Goal: Information Seeking & Learning: Understand process/instructions

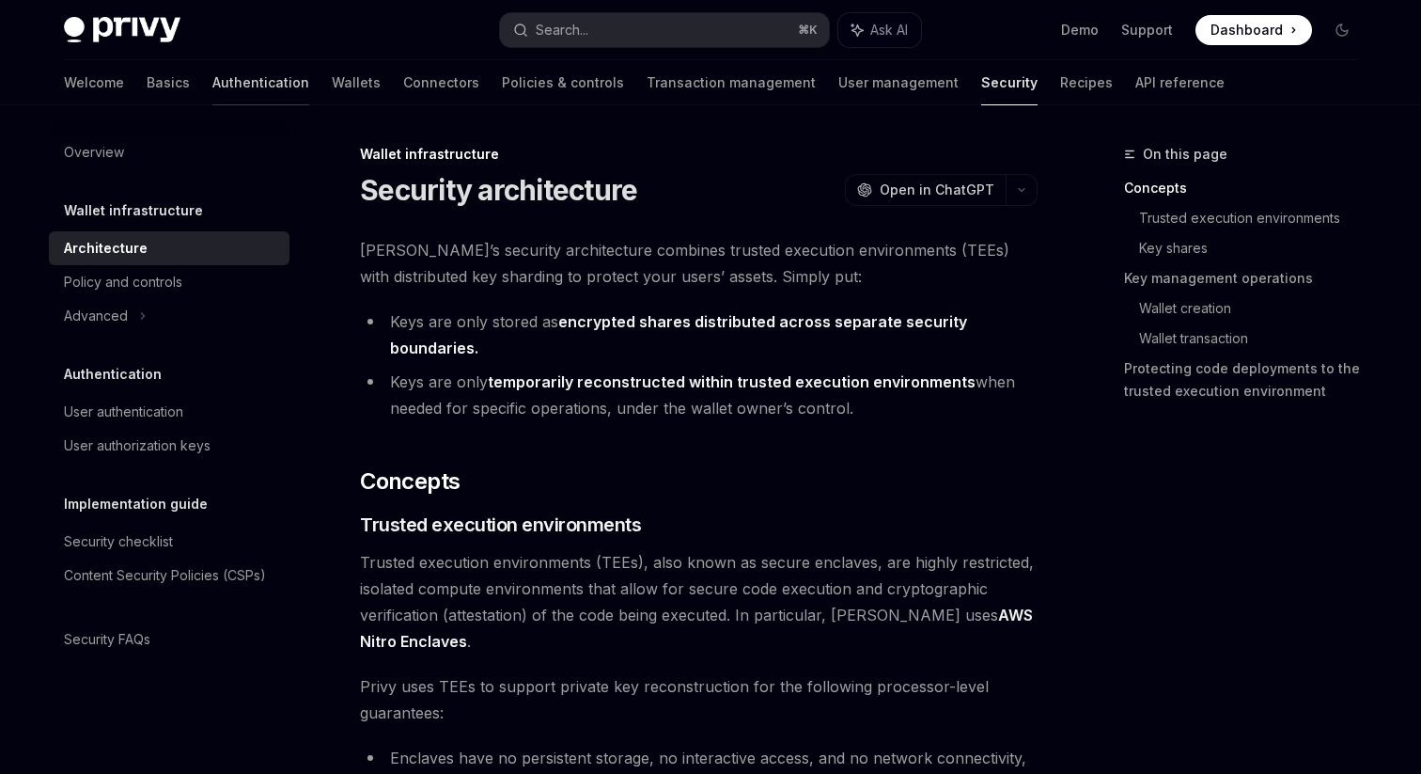
click at [212, 85] on link "Authentication" at bounding box center [260, 82] width 97 height 45
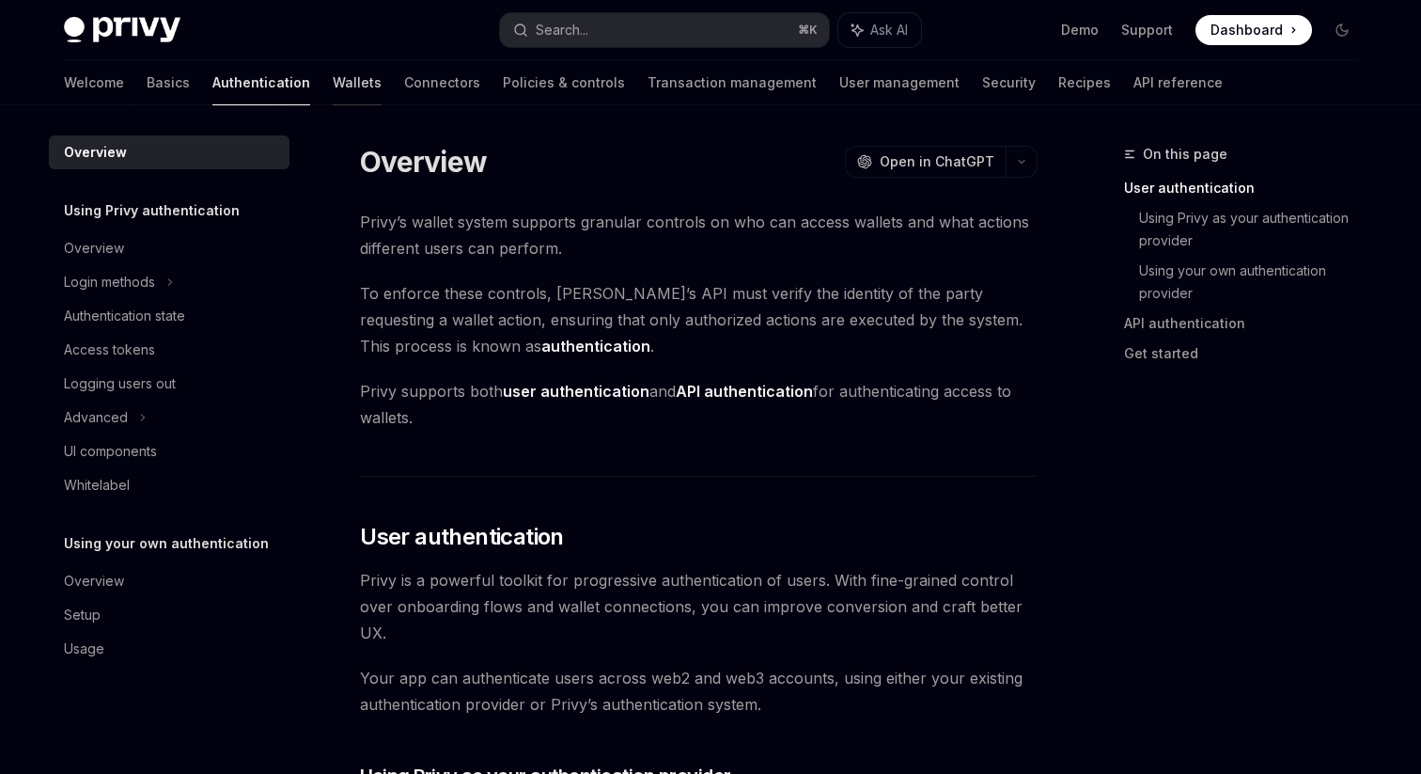
click at [333, 101] on link "Wallets" at bounding box center [357, 82] width 49 height 45
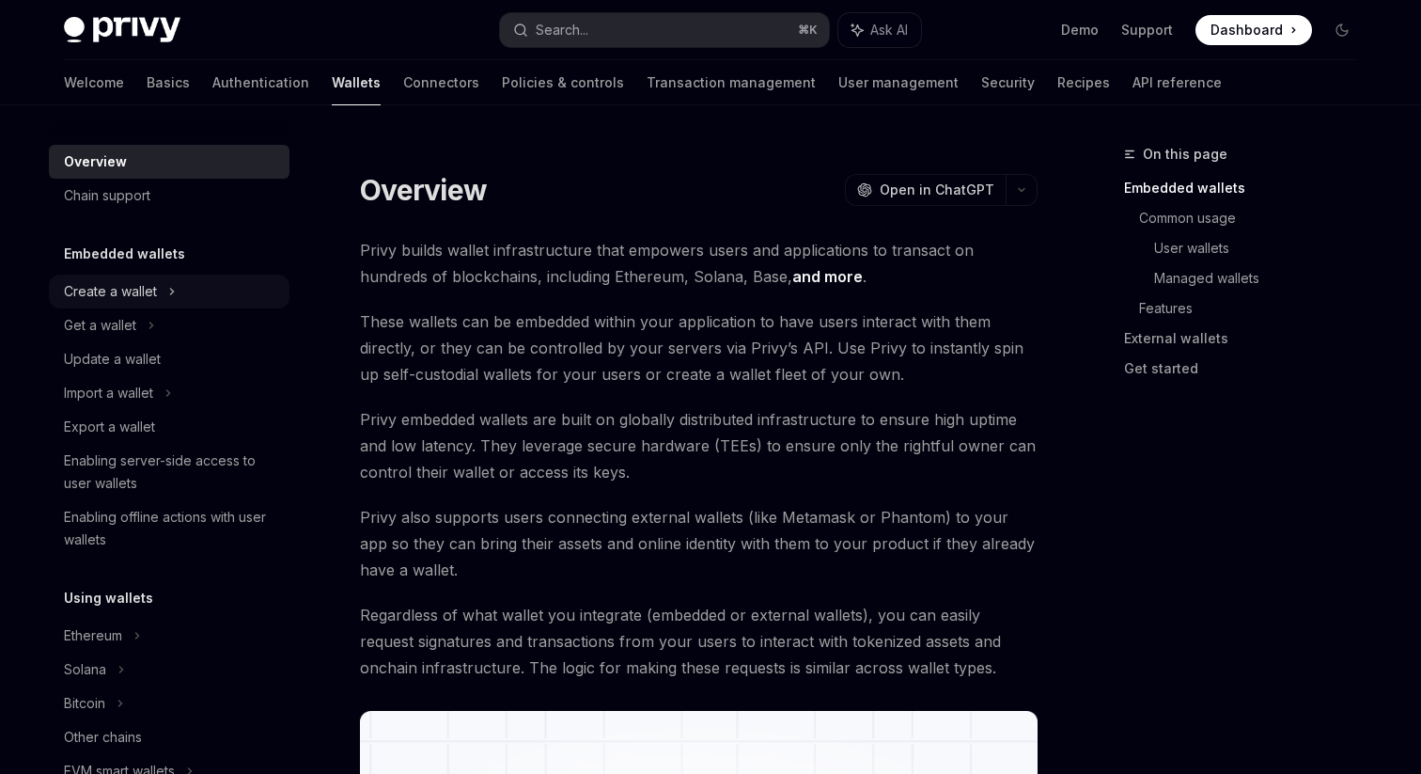
click at [103, 274] on div "Create a wallet" at bounding box center [169, 291] width 241 height 34
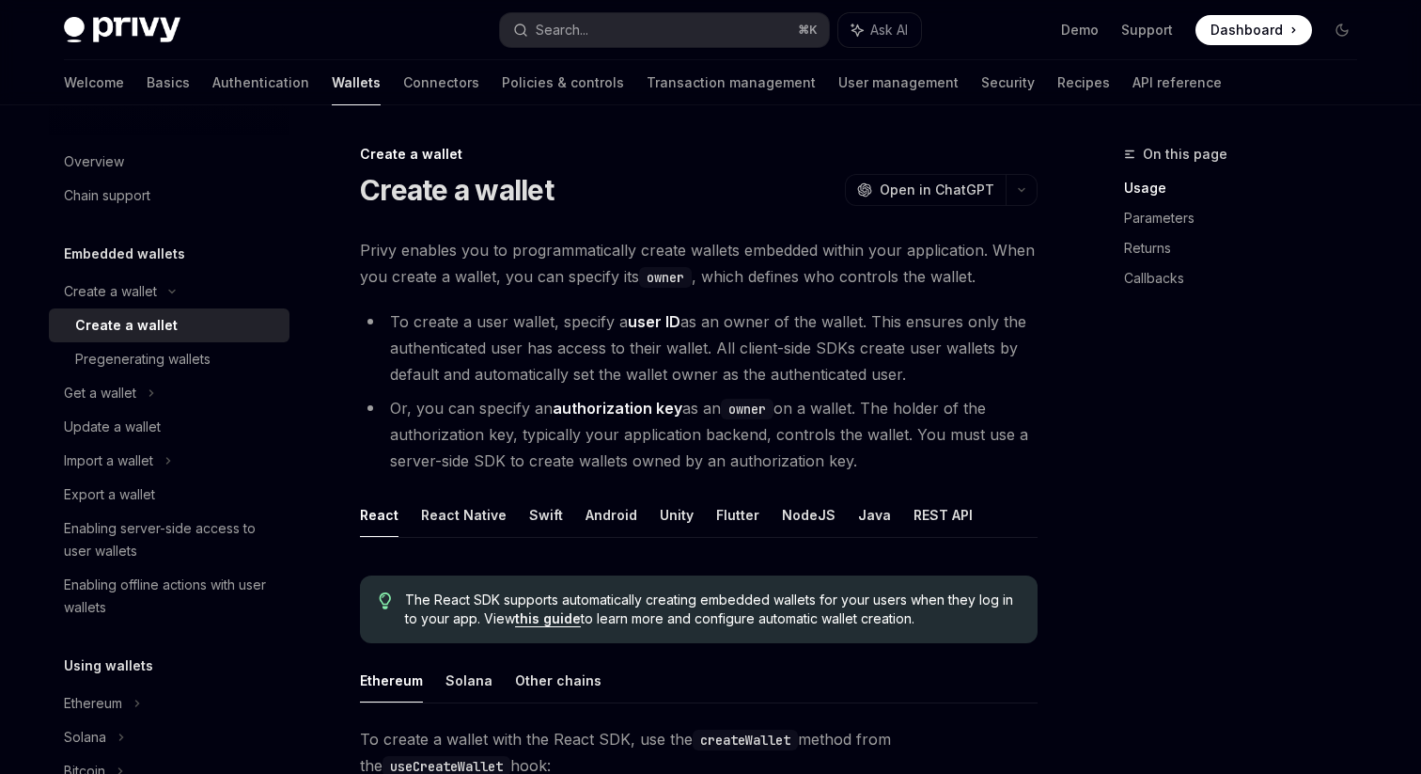
click at [361, 343] on li "To create a user wallet, specify a user ID as an owner of the wallet. This ensu…" at bounding box center [699, 347] width 678 height 79
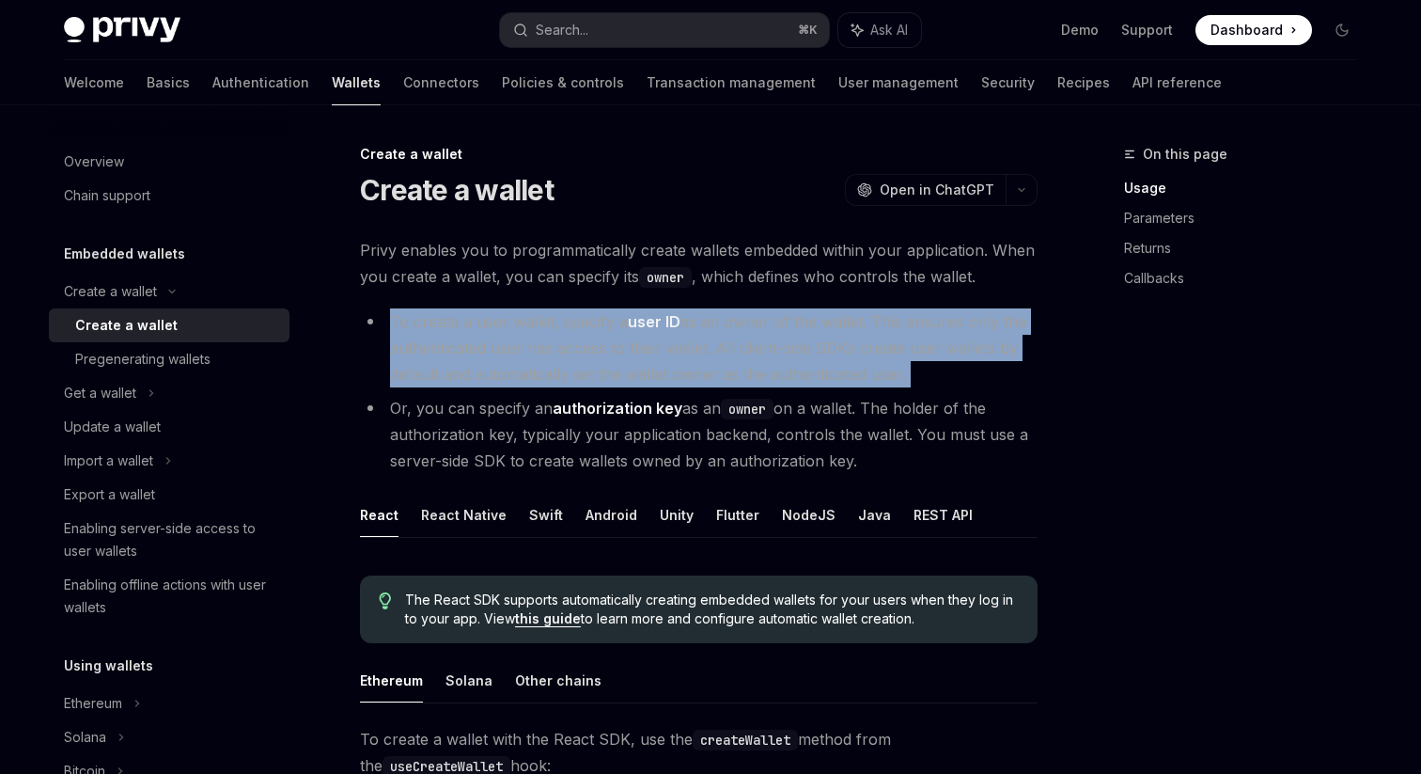
click at [361, 343] on li "To create a user wallet, specify a user ID as an owner of the wallet. This ensu…" at bounding box center [699, 347] width 678 height 79
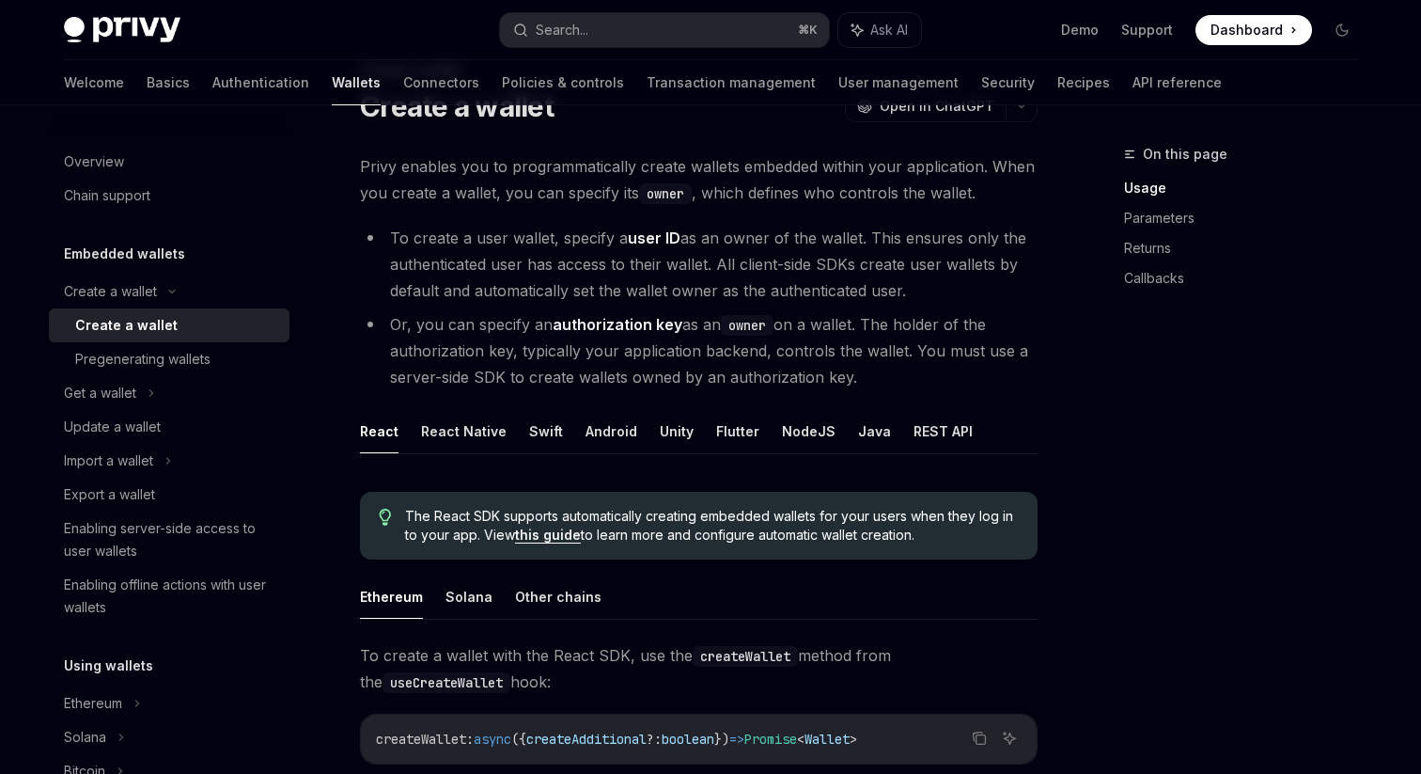
scroll to position [86, 0]
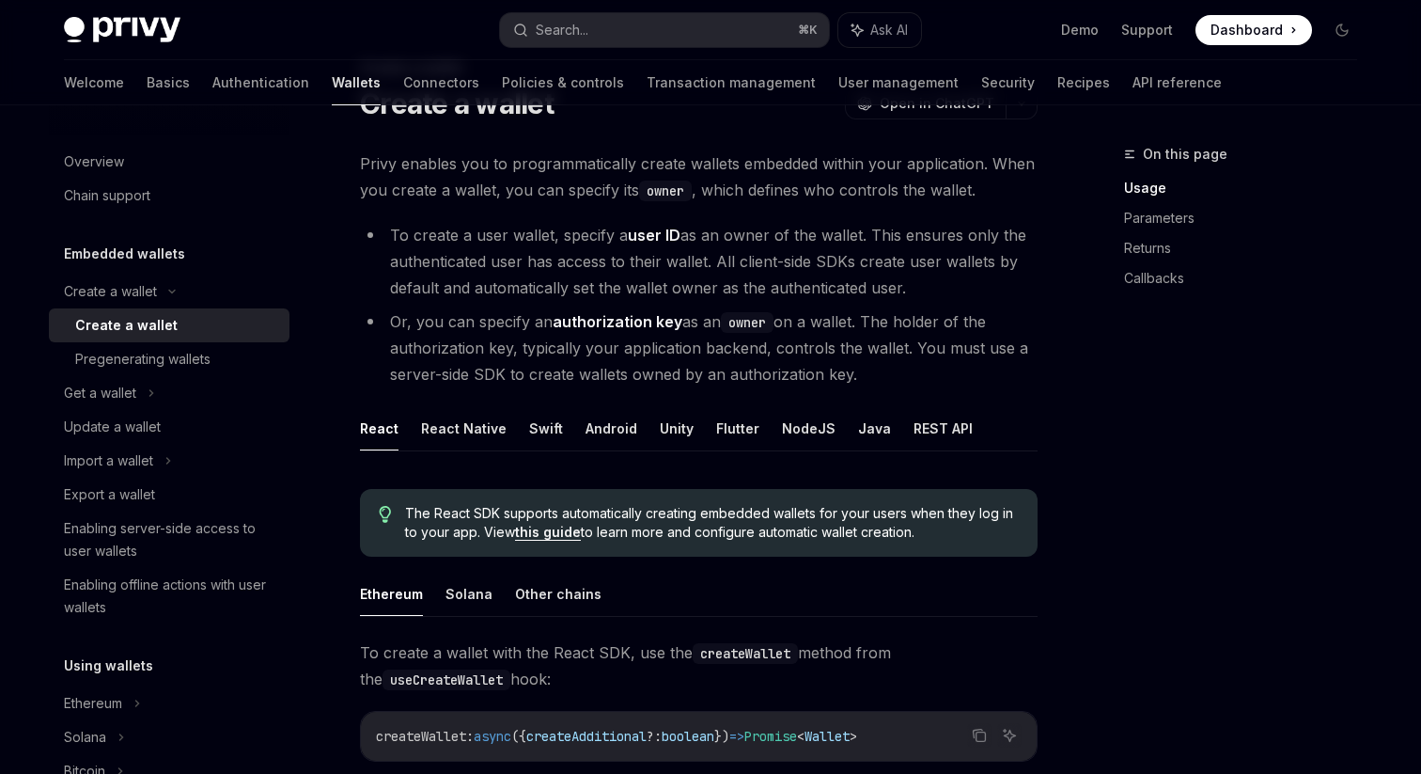
click at [361, 343] on li "Or, you can specify an authorization key as an owner on a wallet. The holder of…" at bounding box center [699, 347] width 678 height 79
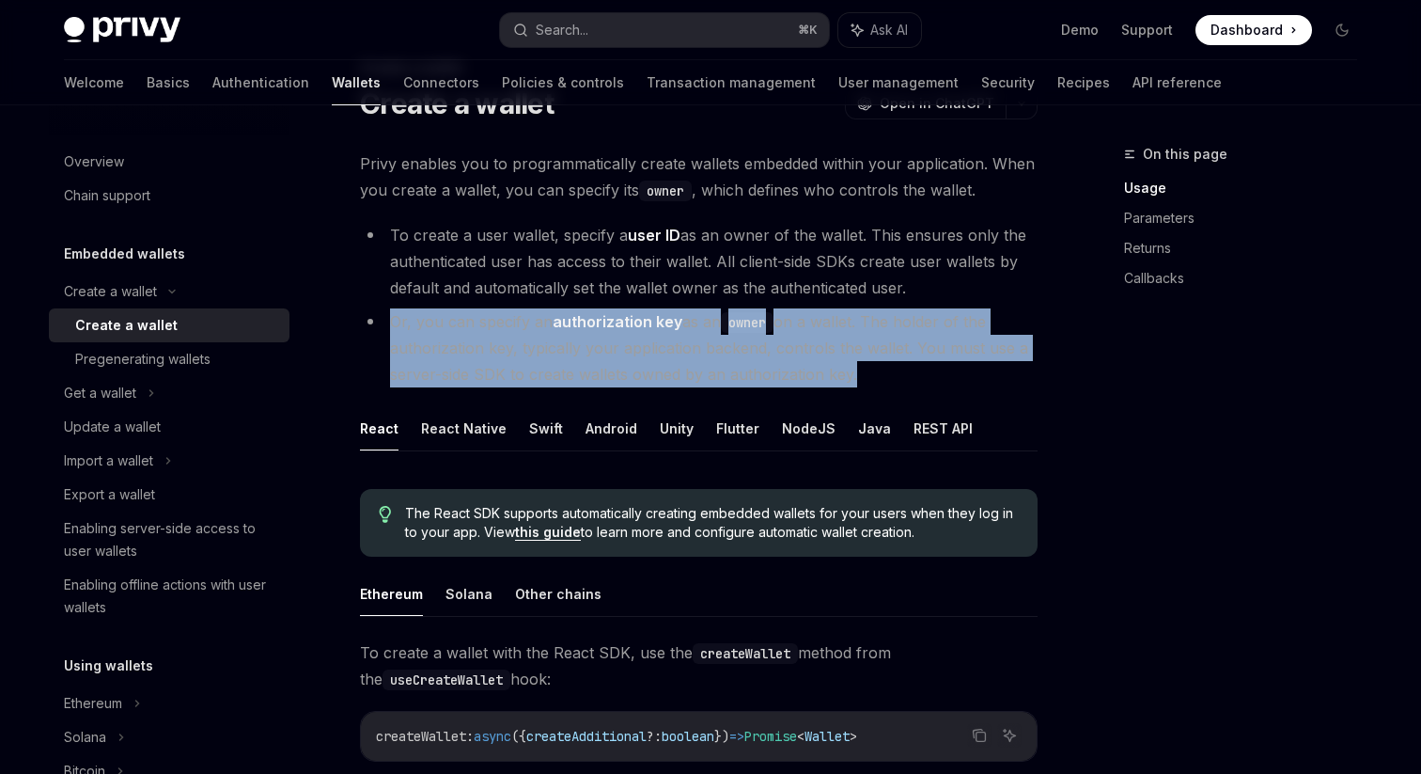
click at [361, 343] on li "Or, you can specify an authorization key as an owner on a wallet. The holder of…" at bounding box center [699, 347] width 678 height 79
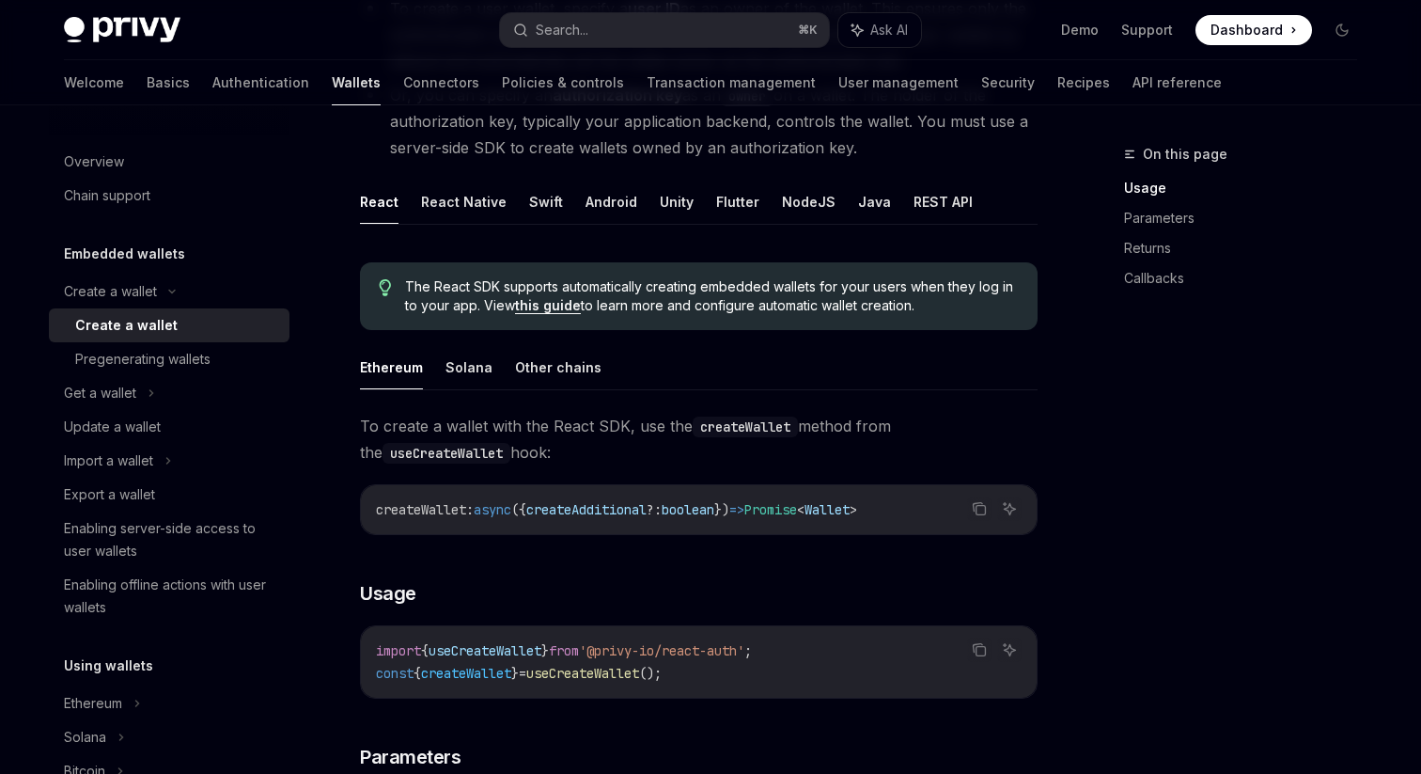
scroll to position [333, 0]
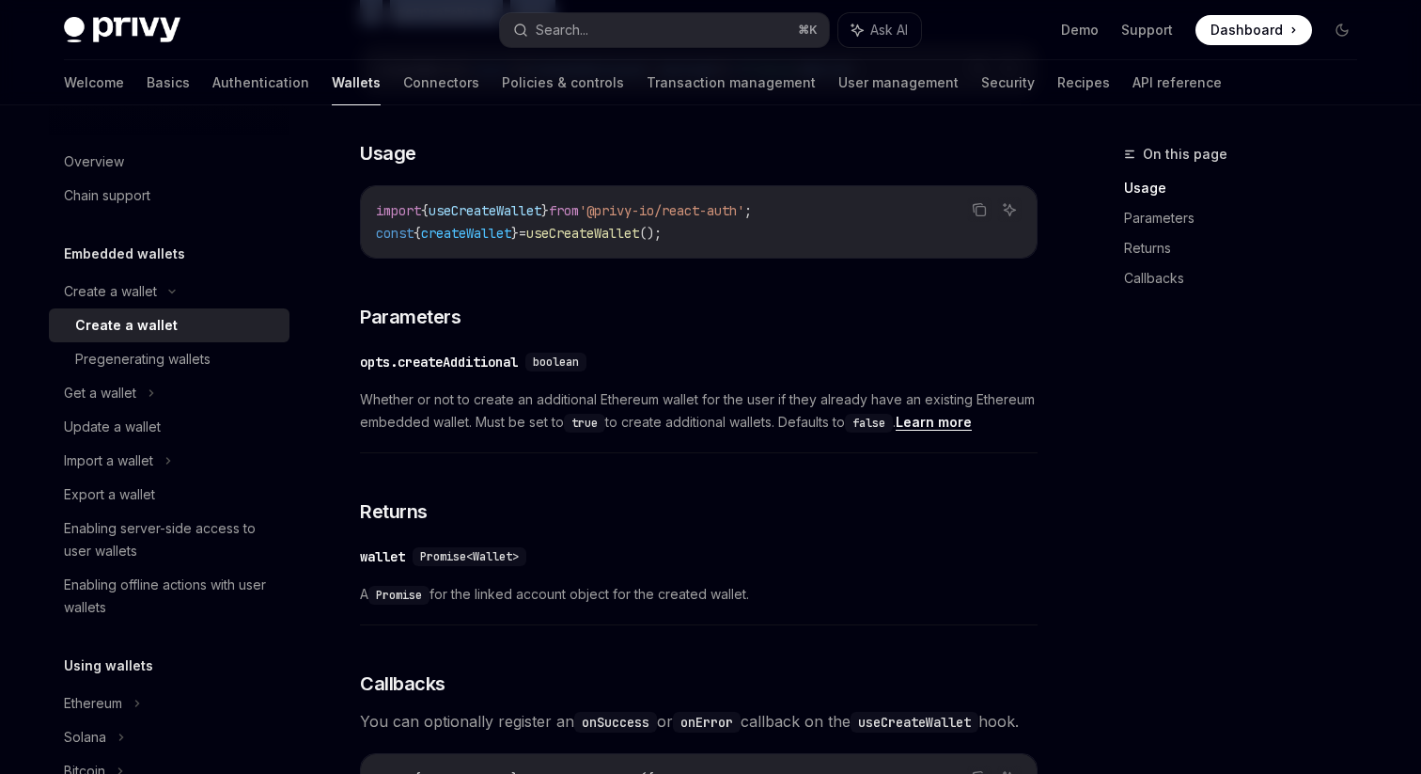
scroll to position [770, 0]
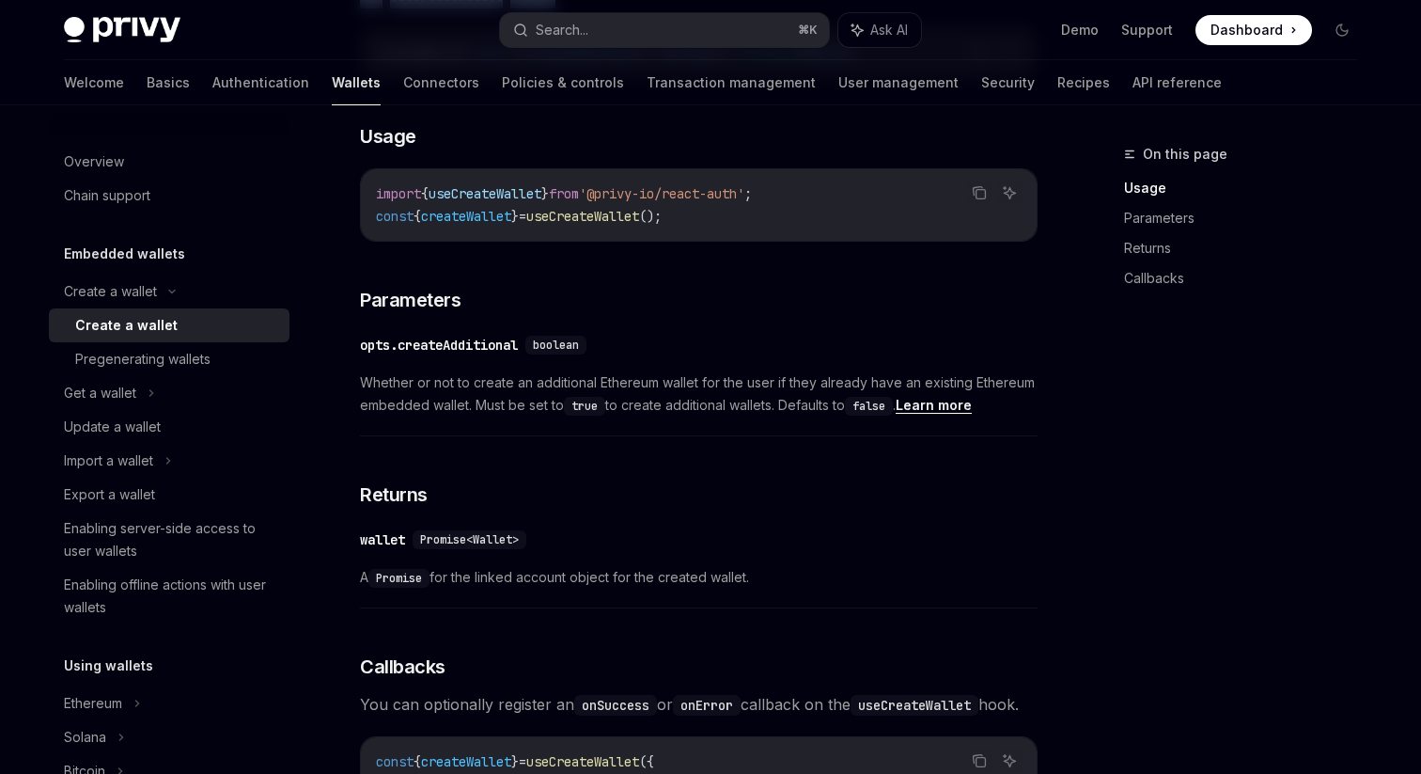
click at [348, 401] on div "Create a wallet Create a wallet OpenAI Open in ChatGPT OpenAI Open in ChatGPT P…" at bounding box center [523, 412] width 1038 height 2078
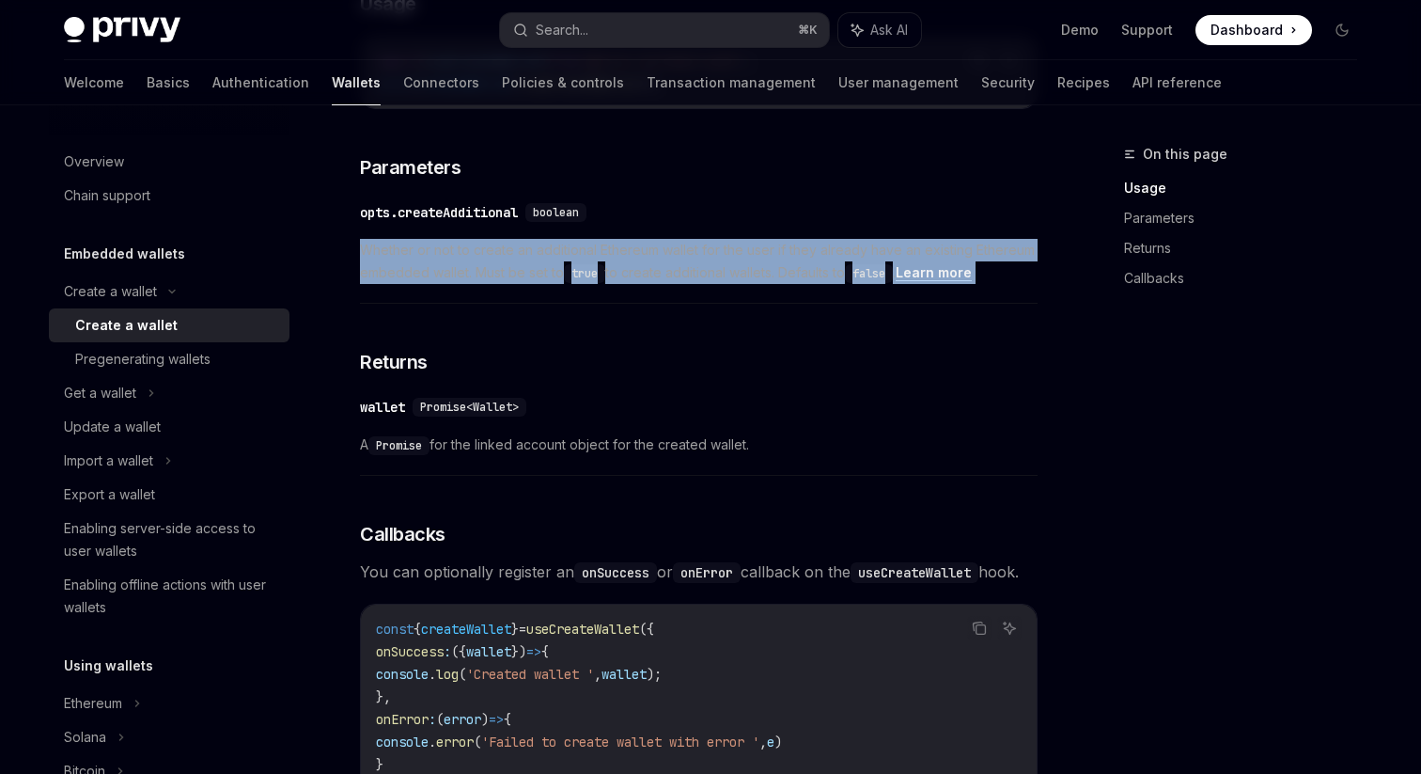
scroll to position [848, 0]
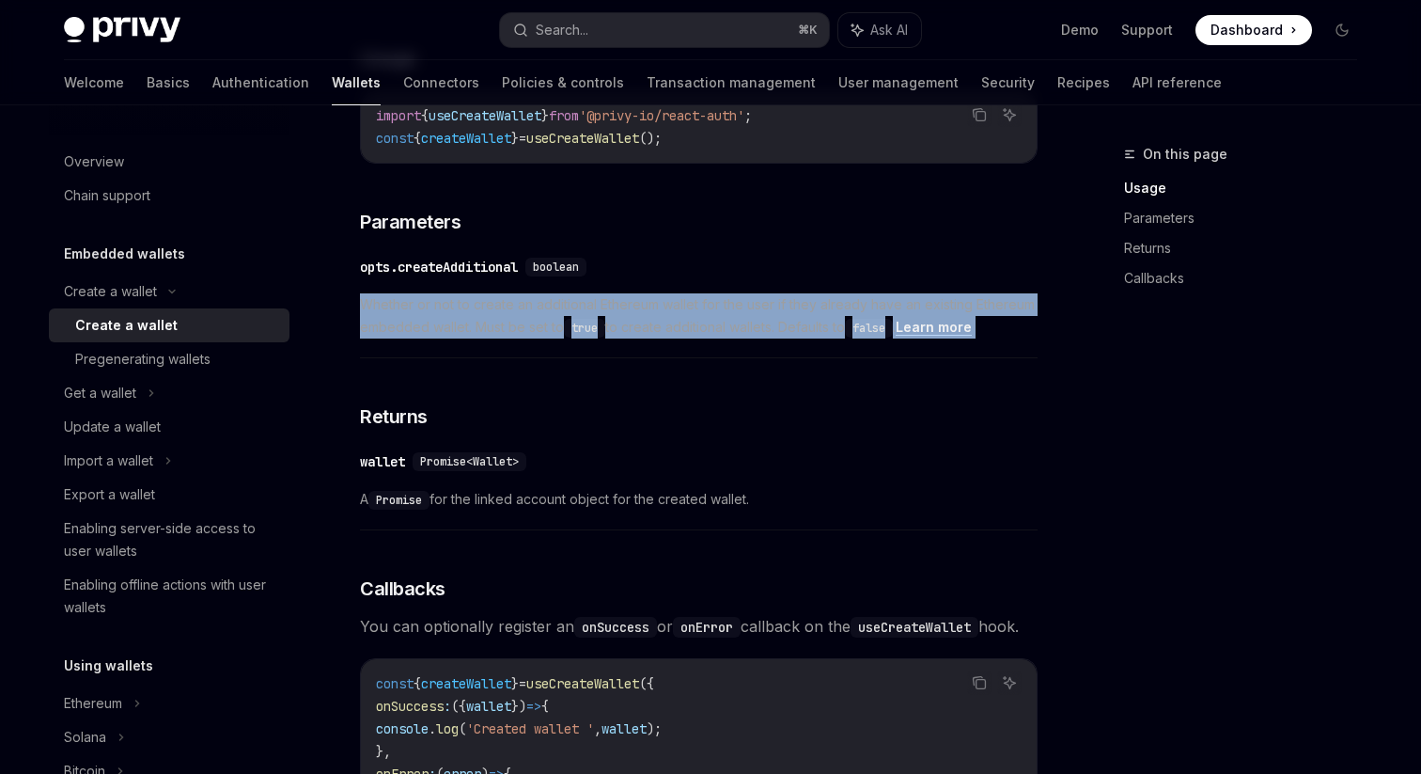
click at [355, 340] on div "Create a wallet Create a wallet OpenAI Open in ChatGPT OpenAI Open in ChatGPT P…" at bounding box center [523, 334] width 1038 height 2078
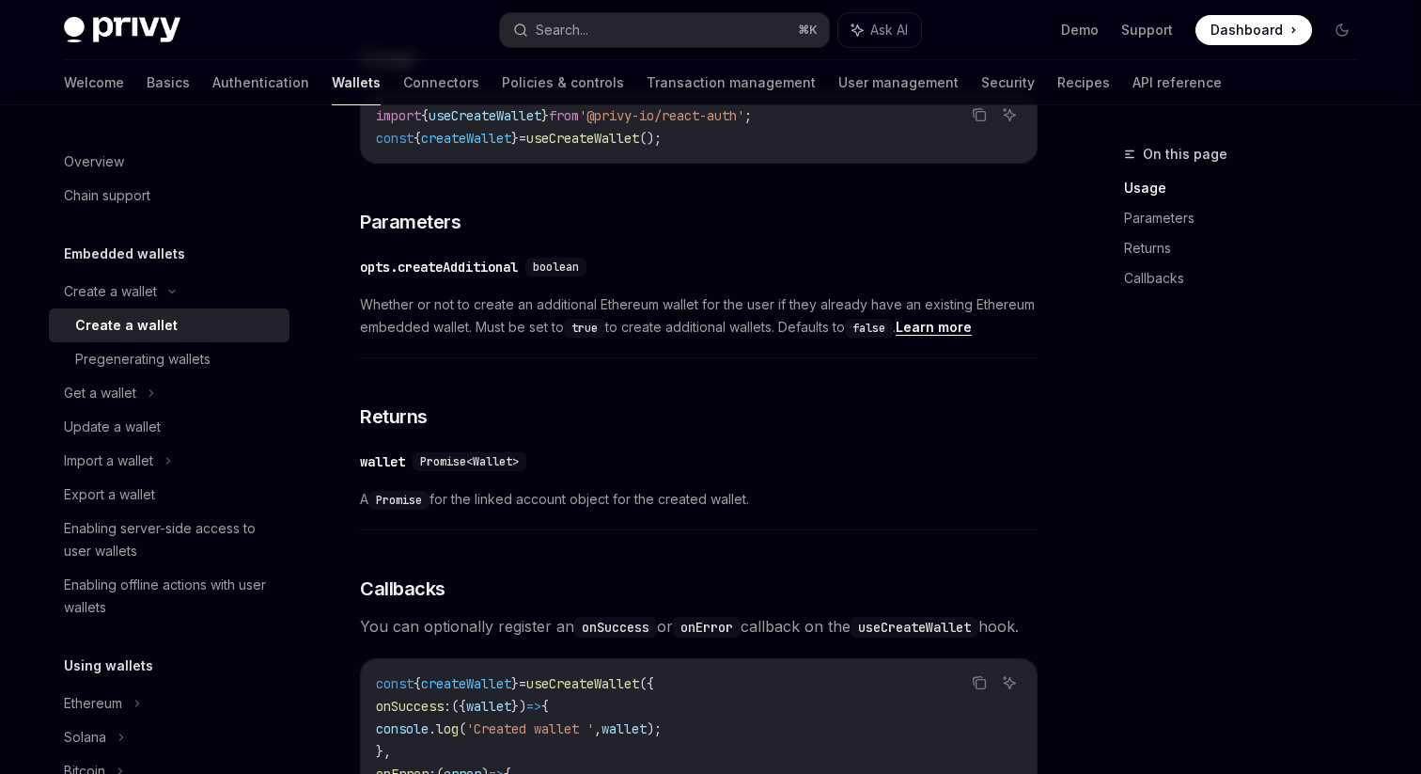
click at [355, 340] on div "Create a wallet Create a wallet OpenAI Open in ChatGPT OpenAI Open in ChatGPT P…" at bounding box center [523, 334] width 1038 height 2078
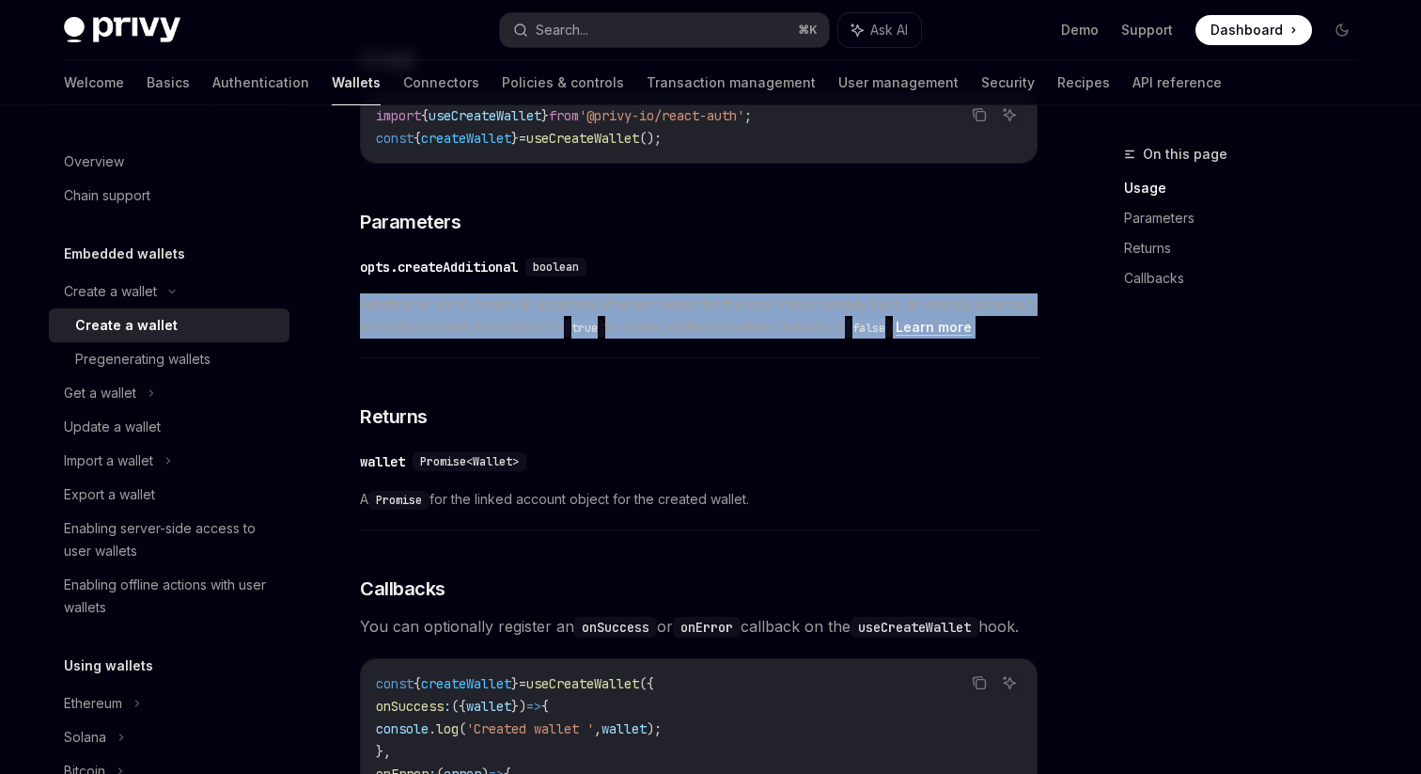
click at [343, 318] on div "Create a wallet Create a wallet OpenAI Open in ChatGPT OpenAI Open in ChatGPT P…" at bounding box center [523, 334] width 1038 height 2078
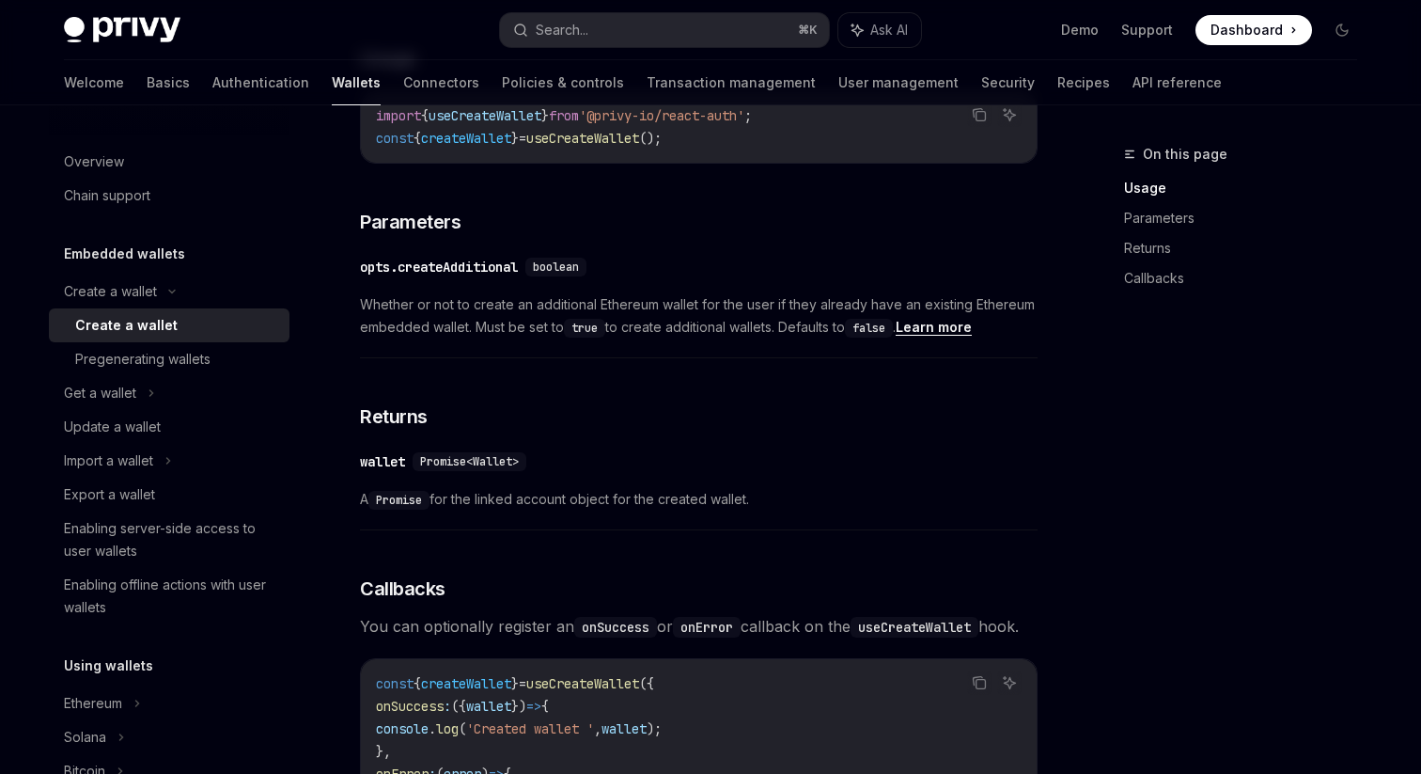
click at [343, 318] on div "Create a wallet Create a wallet OpenAI Open in ChatGPT OpenAI Open in ChatGPT P…" at bounding box center [523, 334] width 1038 height 2078
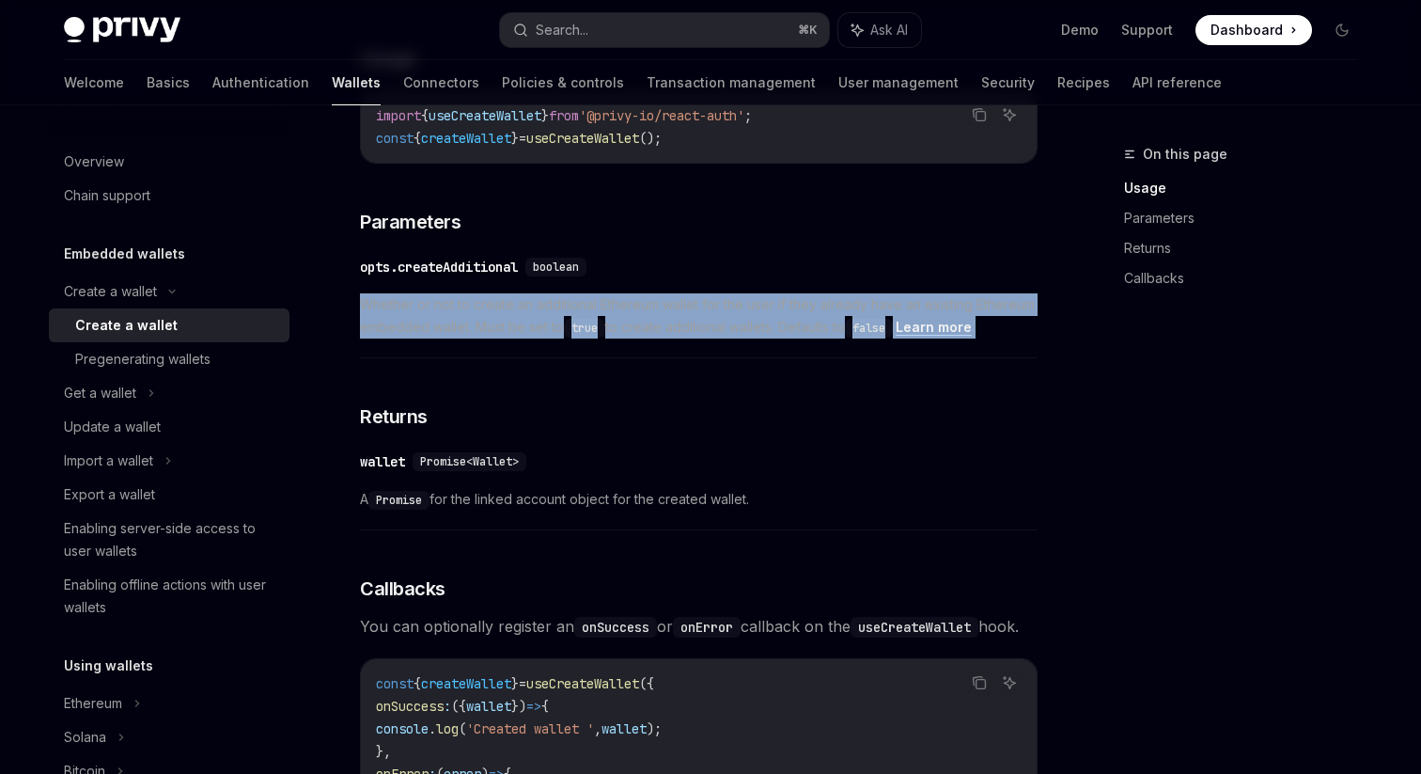
click at [343, 318] on div "Create a wallet Create a wallet OpenAI Open in ChatGPT OpenAI Open in ChatGPT P…" at bounding box center [523, 334] width 1038 height 2078
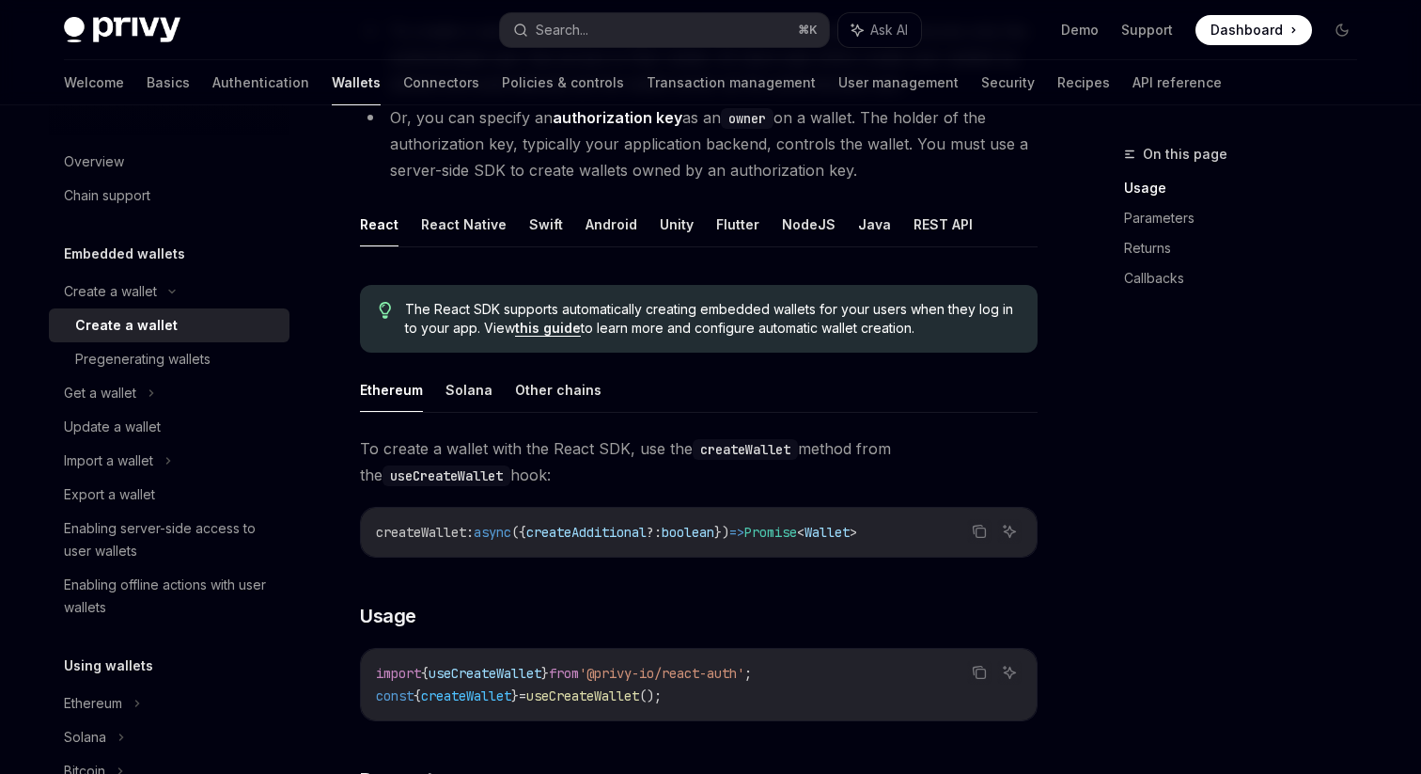
scroll to position [129, 0]
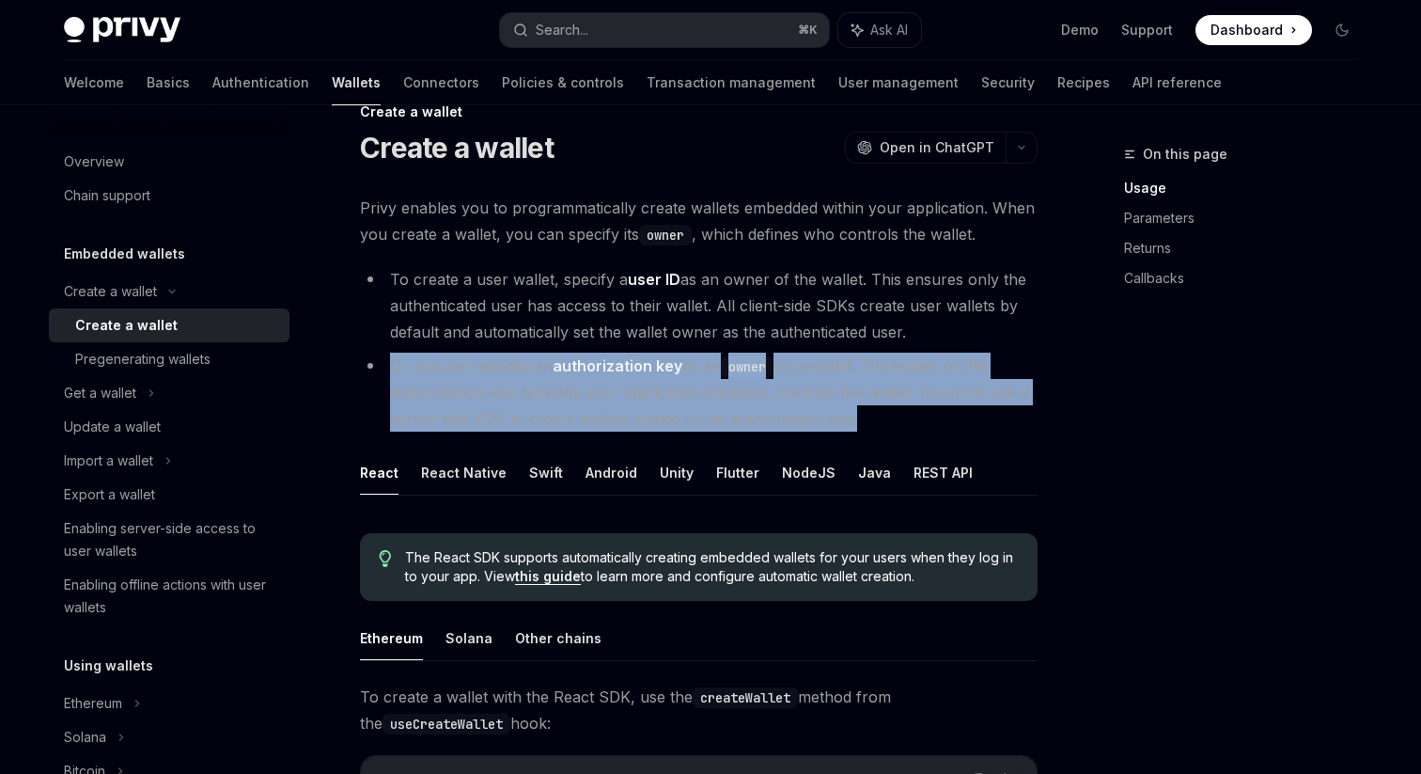
scroll to position [34, 0]
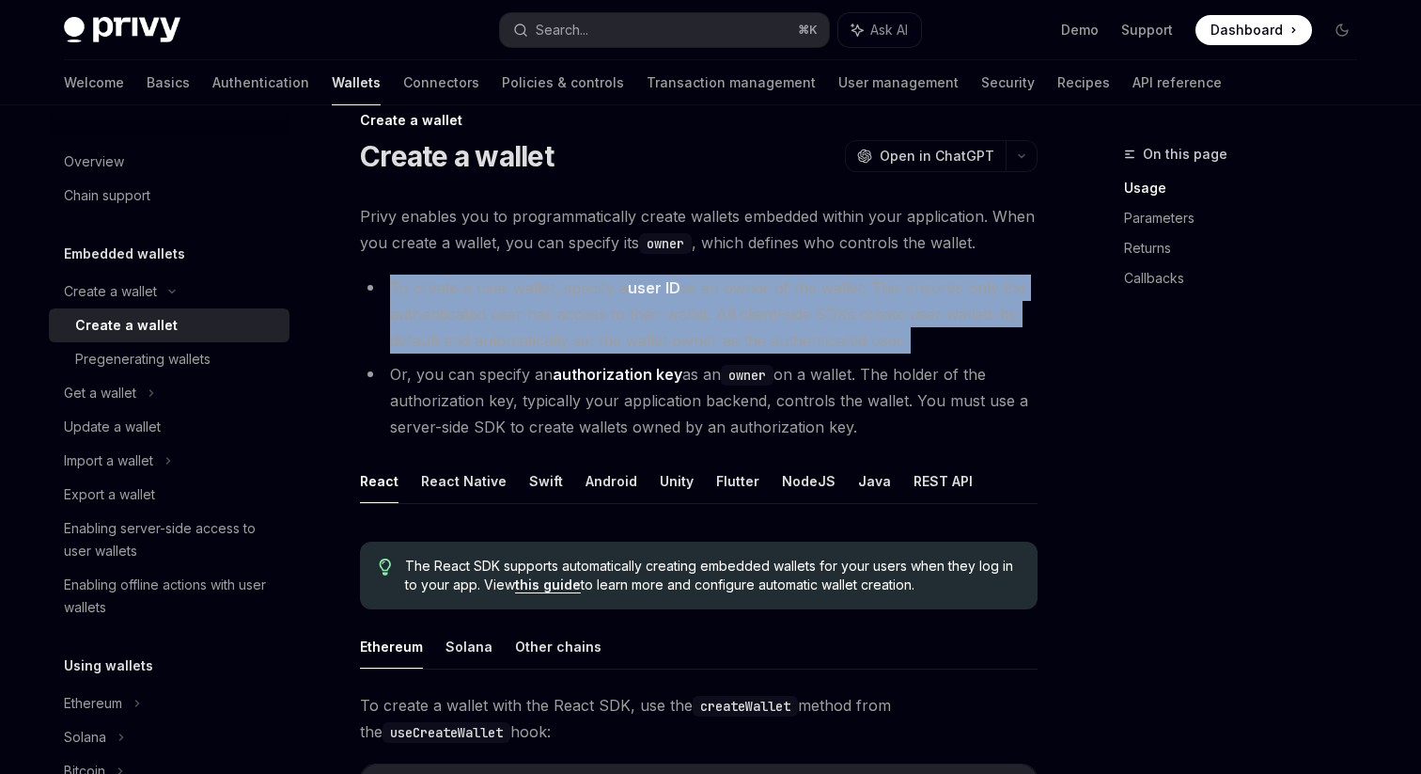
scroll to position [43, 0]
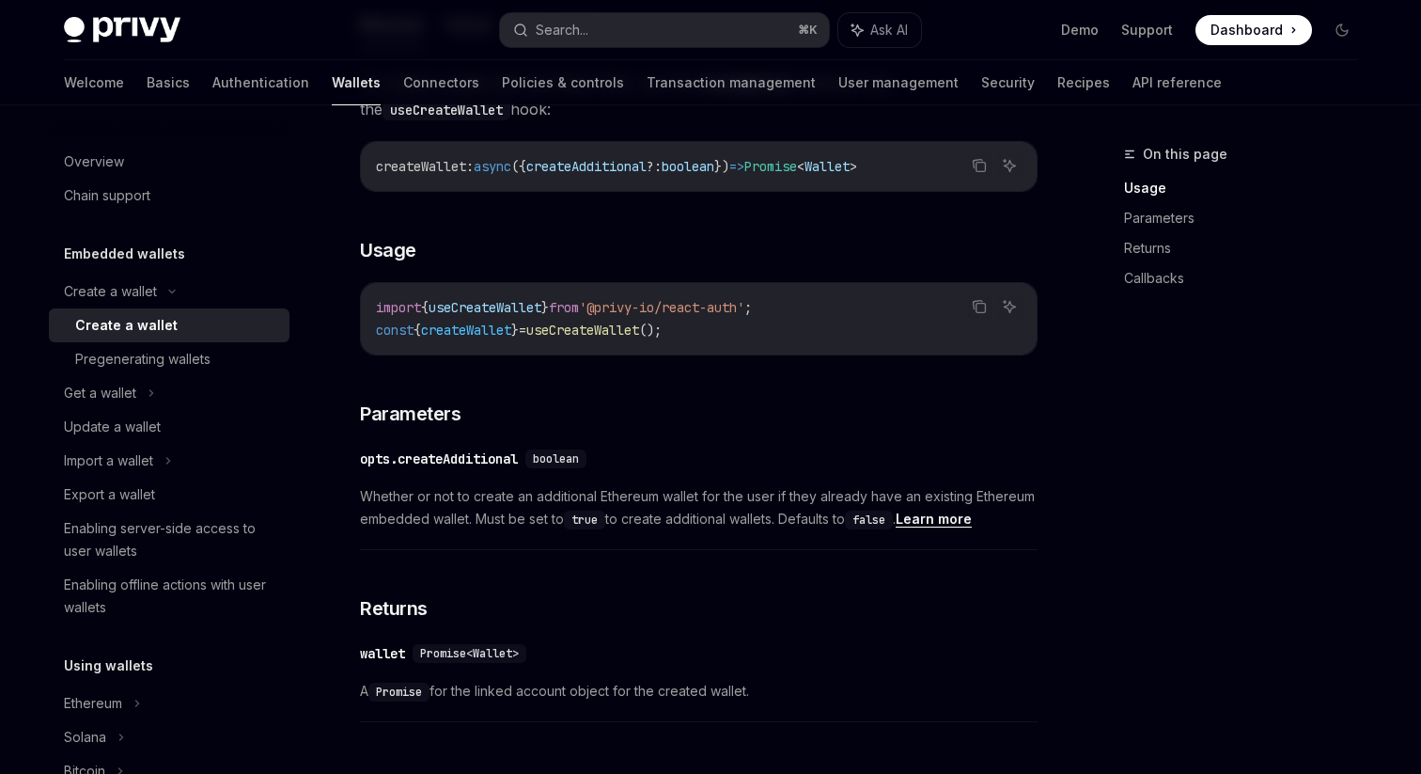
scroll to position [645, 0]
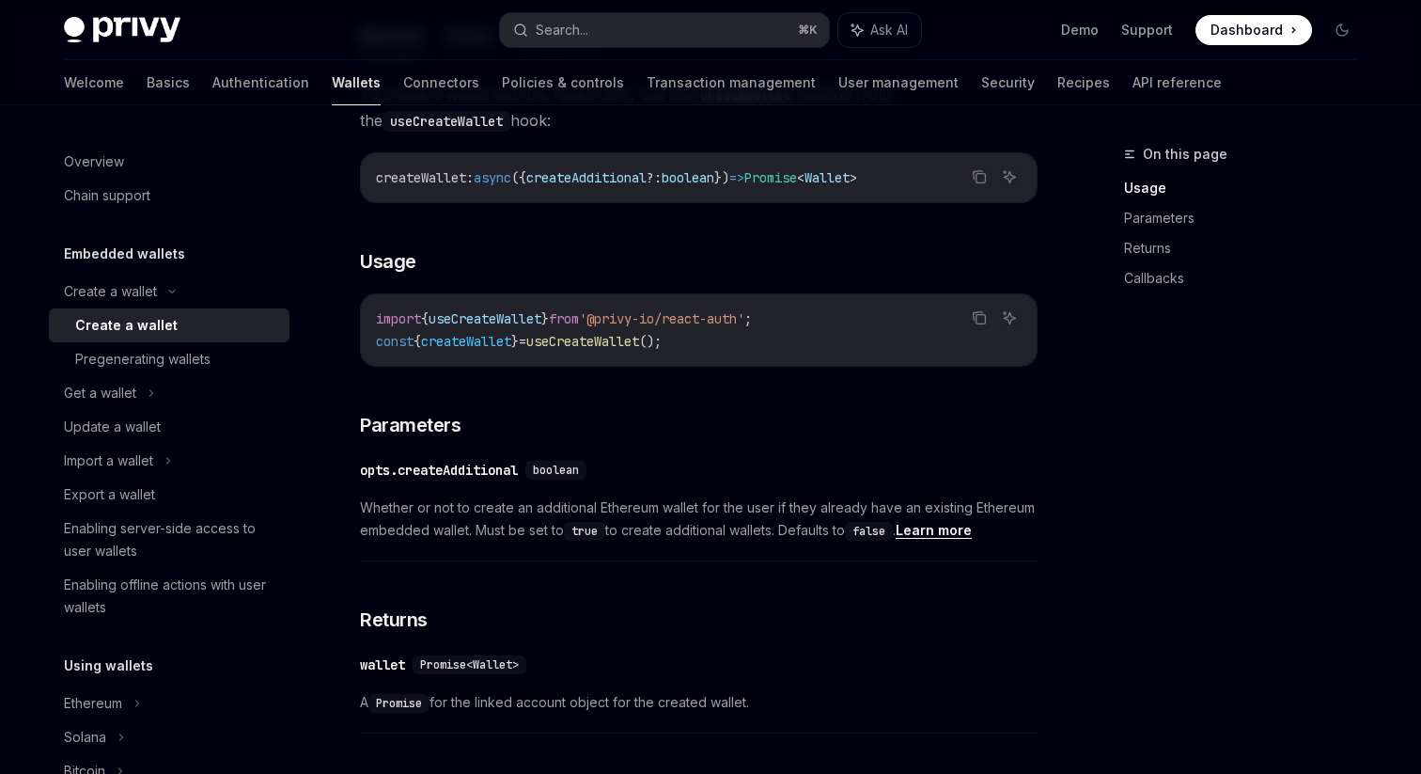
click at [421, 347] on span "{" at bounding box center [418, 341] width 8 height 17
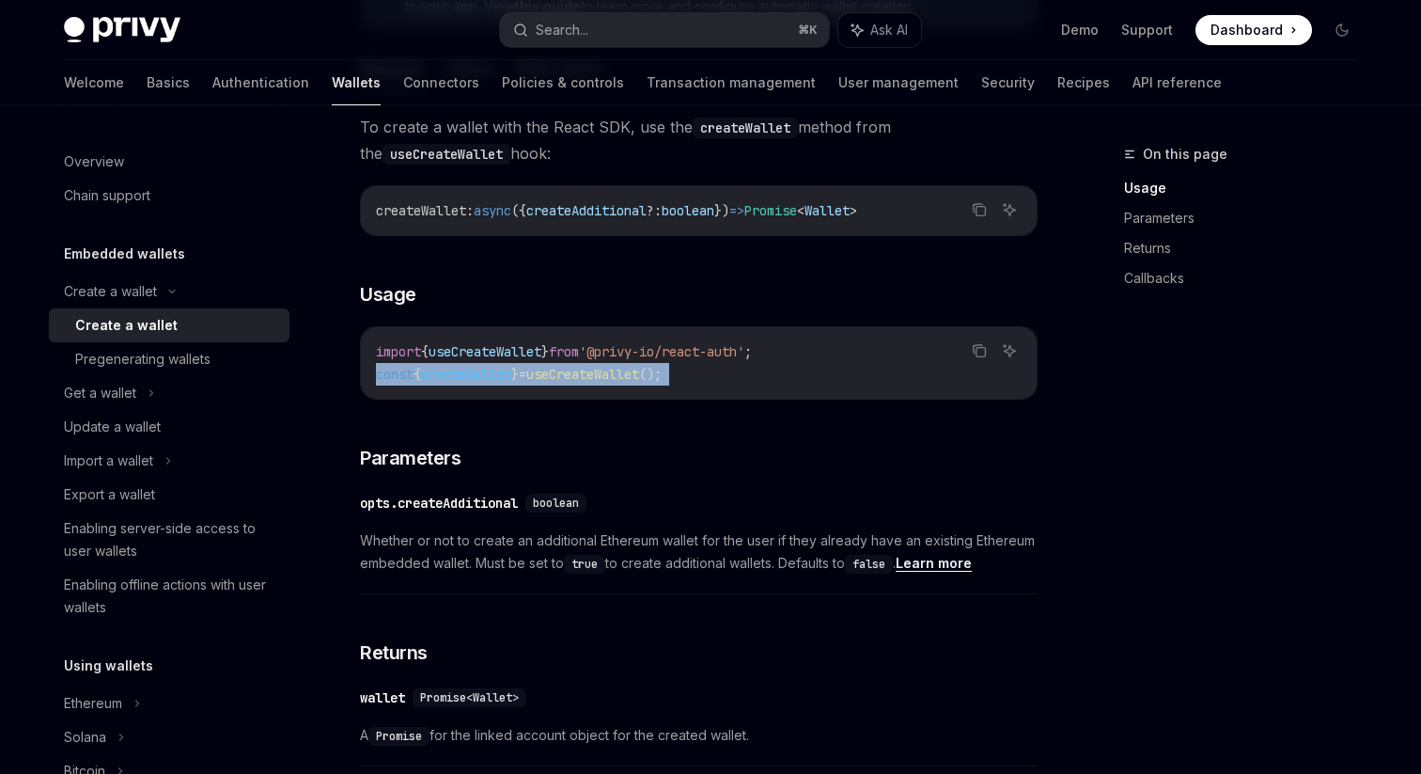
scroll to position [601, 0]
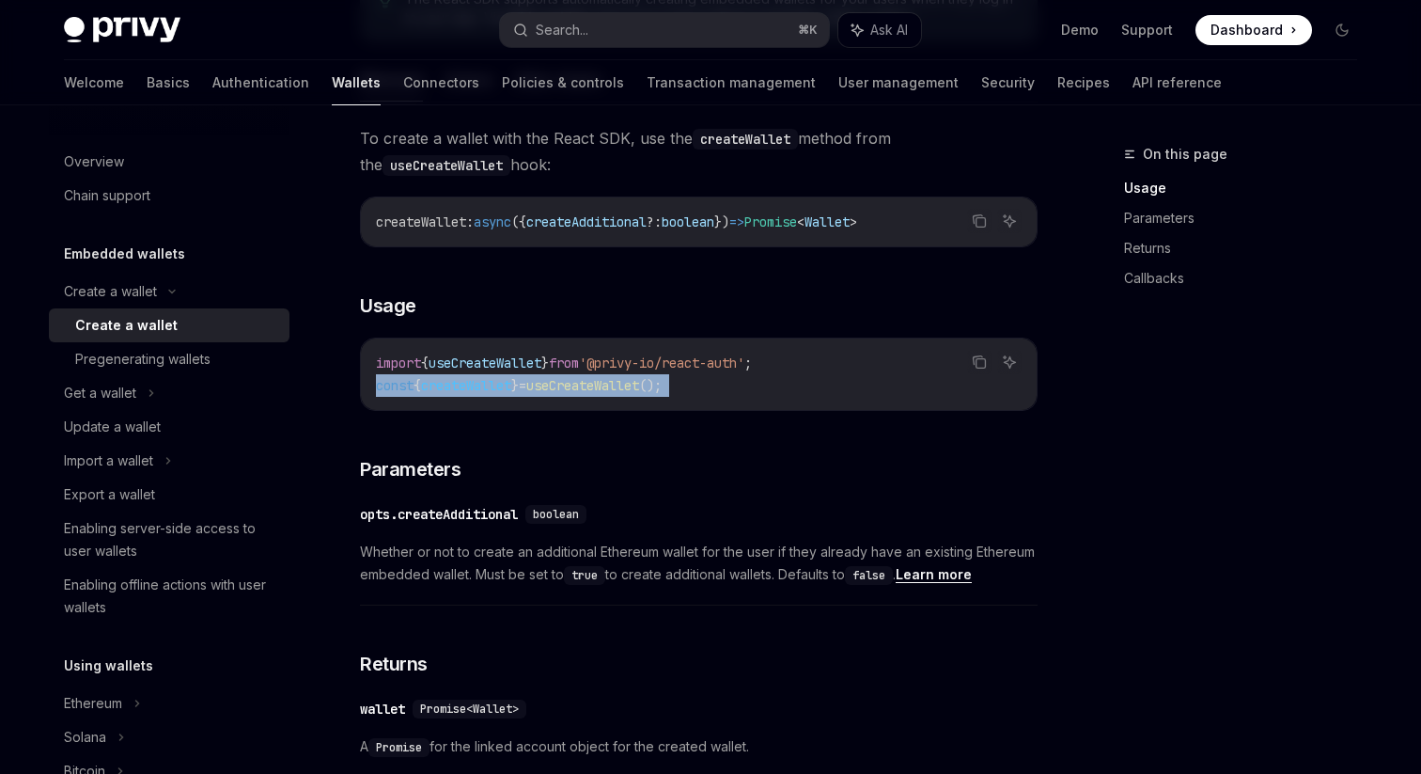
click at [429, 374] on code "import { useCreateWallet } from '@privy-io/react-auth' ; const { createWallet }…" at bounding box center [699, 374] width 646 height 45
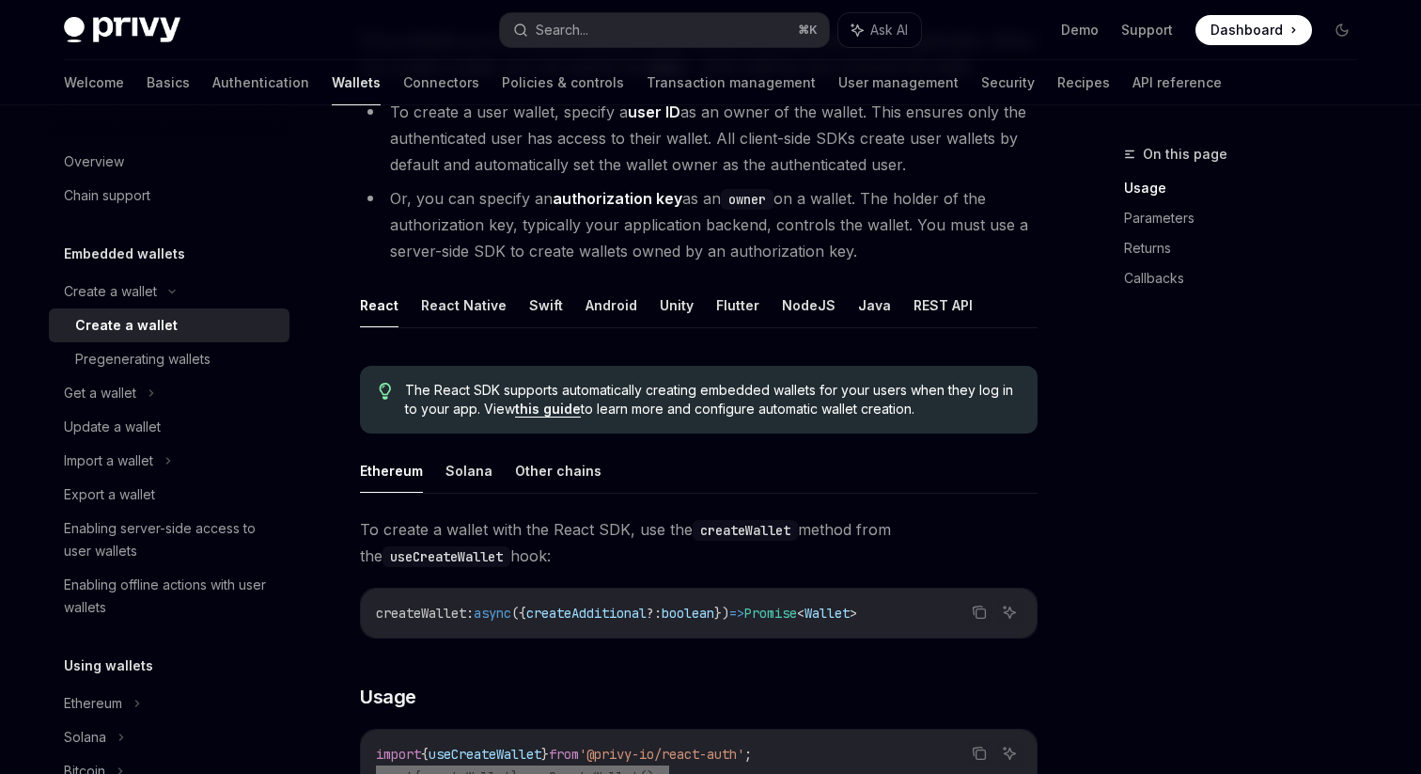
scroll to position [208, 0]
click at [485, 318] on button "React Native" at bounding box center [464, 307] width 86 height 44
type textarea "*"
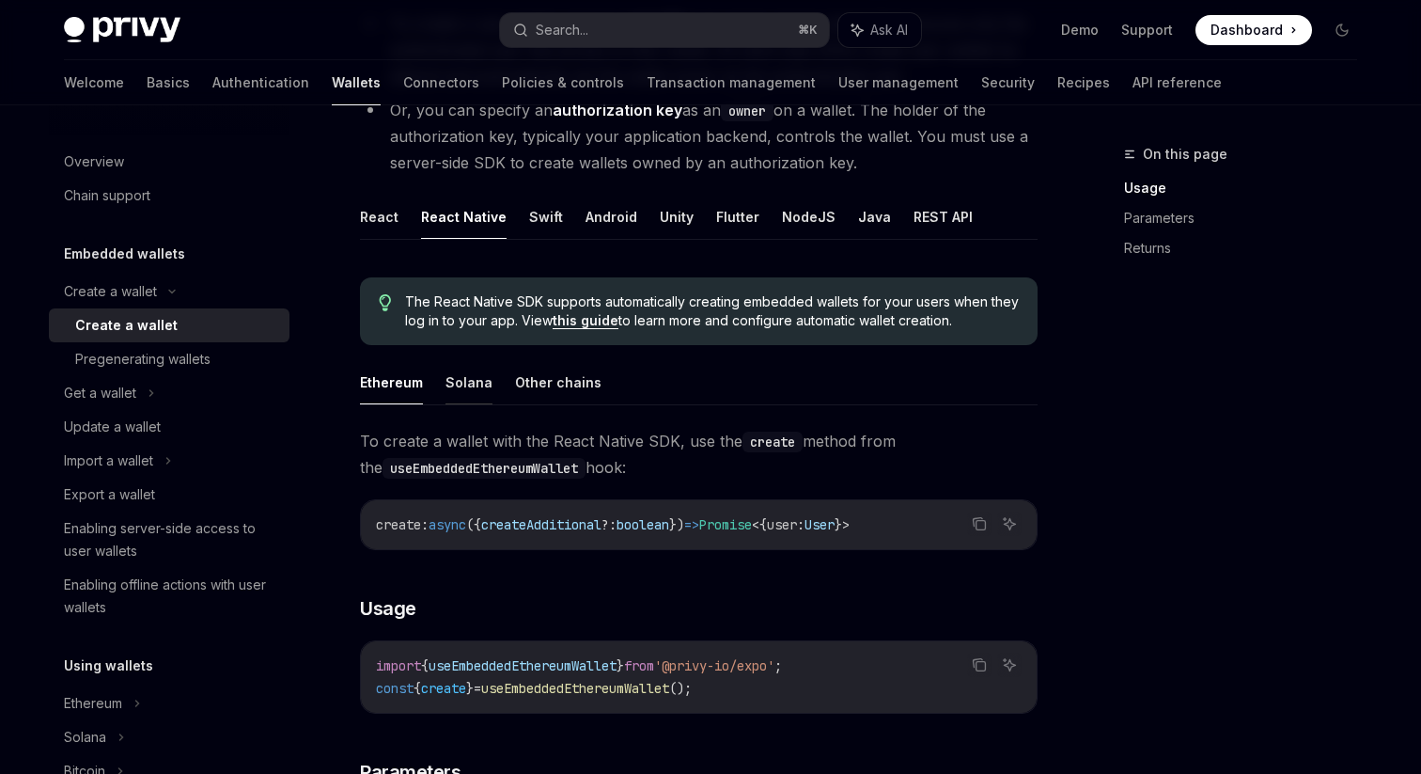
scroll to position [369, 0]
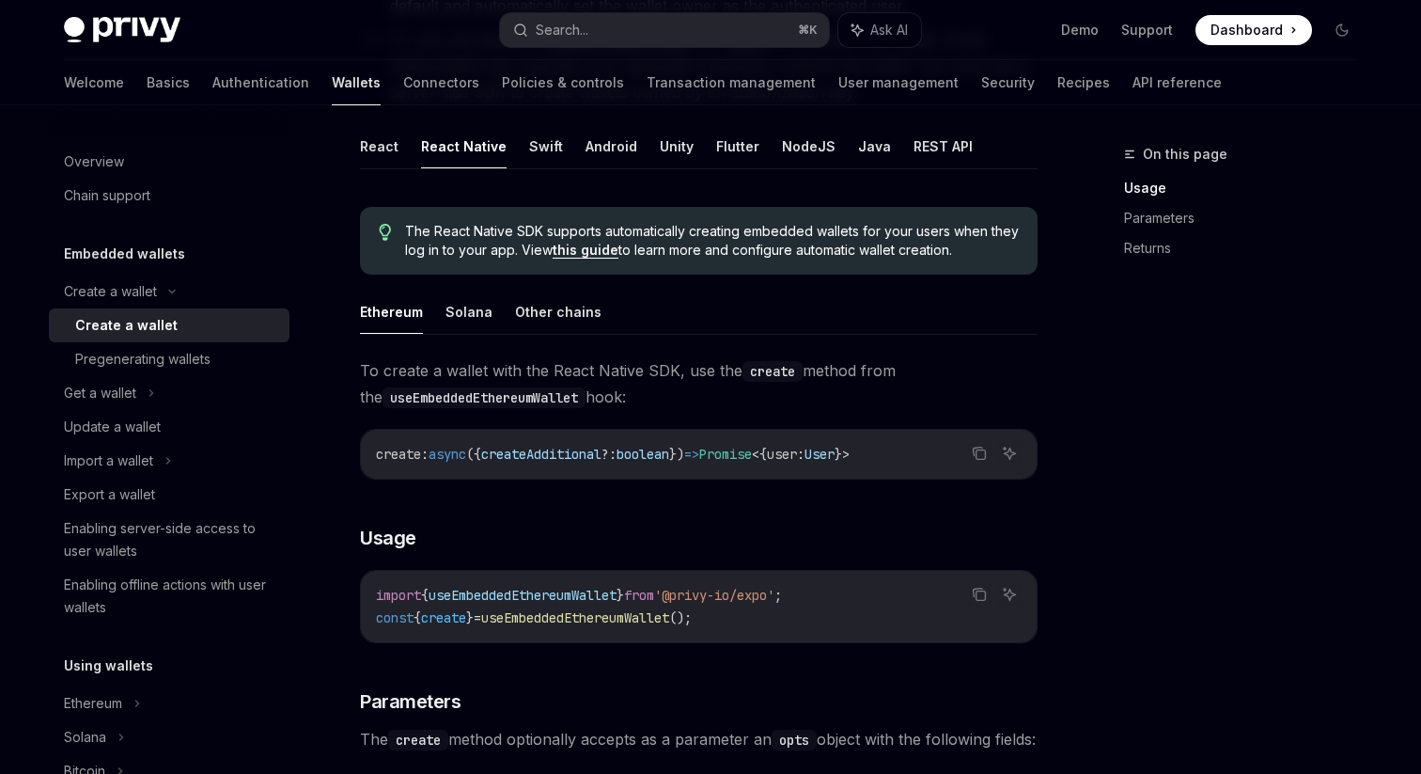
click at [451, 614] on span "create" at bounding box center [443, 617] width 45 height 17
